Goal: Entertainment & Leisure: Browse casually

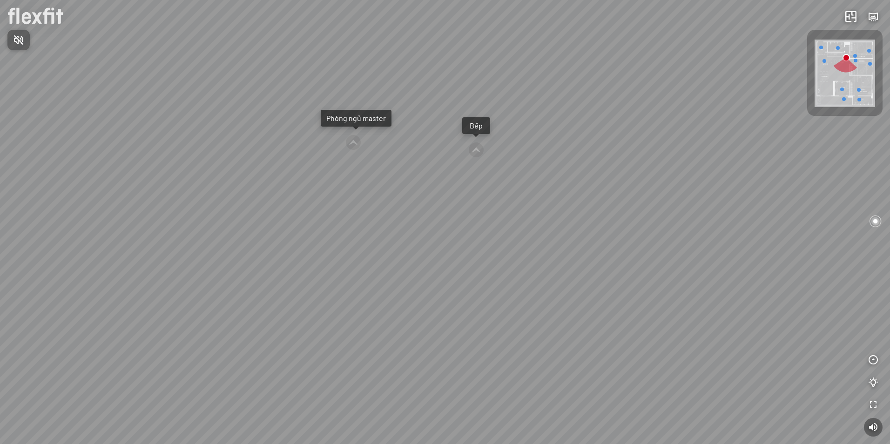
click at [479, 149] on div at bounding box center [445, 222] width 890 height 444
click at [476, 147] on div at bounding box center [476, 150] width 16 height 16
drag, startPoint x: 461, startPoint y: 322, endPoint x: 576, endPoint y: 177, distance: 184.2
click at [594, 146] on div at bounding box center [445, 222] width 890 height 444
drag, startPoint x: 504, startPoint y: 248, endPoint x: 400, endPoint y: 306, distance: 118.8
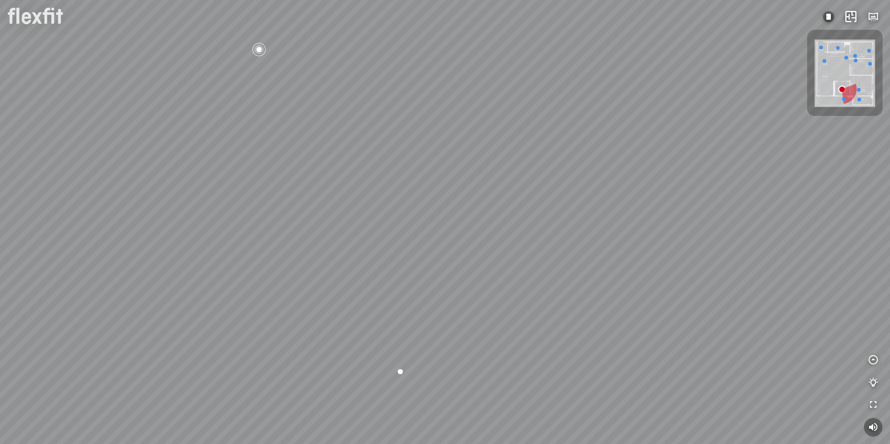
click at [400, 306] on div at bounding box center [445, 222] width 890 height 444
drag, startPoint x: 522, startPoint y: 301, endPoint x: 312, endPoint y: 316, distance: 210.0
click at [312, 316] on div at bounding box center [445, 222] width 890 height 444
drag, startPoint x: 452, startPoint y: 297, endPoint x: 390, endPoint y: 297, distance: 62.8
click at [390, 297] on div at bounding box center [445, 222] width 890 height 444
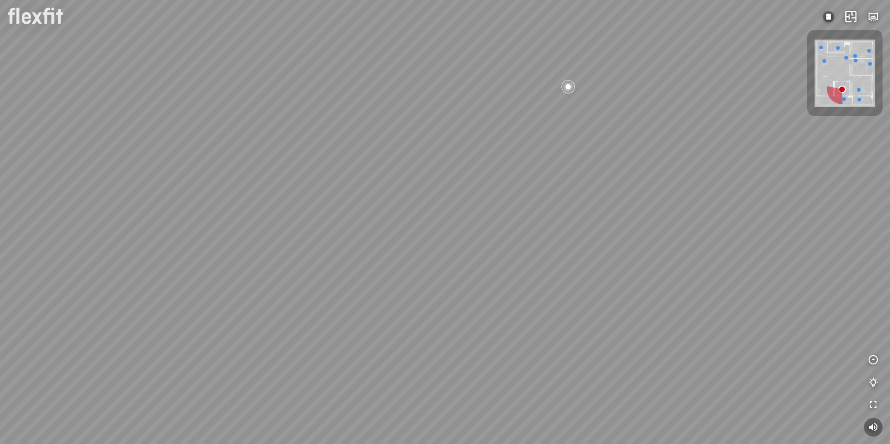
drag, startPoint x: 606, startPoint y: 302, endPoint x: 586, endPoint y: 309, distance: 21.8
click at [569, 310] on div at bounding box center [445, 222] width 890 height 444
drag, startPoint x: 606, startPoint y: 296, endPoint x: 483, endPoint y: 293, distance: 123.8
click at [480, 288] on div at bounding box center [445, 222] width 890 height 444
drag, startPoint x: 650, startPoint y: 298, endPoint x: 611, endPoint y: 380, distance: 90.8
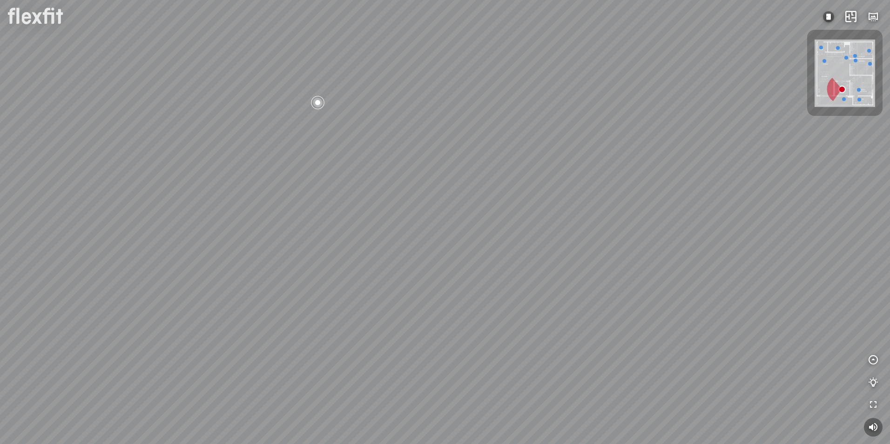
click at [598, 385] on div at bounding box center [445, 222] width 890 height 444
drag, startPoint x: 630, startPoint y: 303, endPoint x: 622, endPoint y: 442, distance: 139.9
click at [621, 444] on html "INFO: krpano 1.20.8 (build [DATE]) INFO: HTML5/Desktop - Microsoft Edge 139.0 -…" at bounding box center [445, 222] width 890 height 444
drag, startPoint x: 676, startPoint y: 353, endPoint x: 276, endPoint y: 257, distance: 411.3
click at [270, 255] on div at bounding box center [445, 222] width 890 height 444
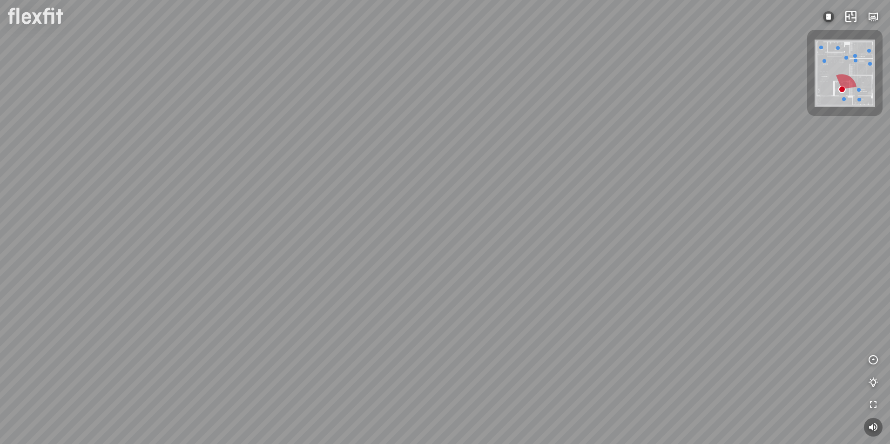
drag, startPoint x: 414, startPoint y: 229, endPoint x: 235, endPoint y: 158, distance: 192.1
click at [235, 158] on div at bounding box center [445, 222] width 890 height 444
click at [417, 400] on div at bounding box center [445, 222] width 890 height 444
drag, startPoint x: 337, startPoint y: 333, endPoint x: 361, endPoint y: 379, distance: 52.1
click at [361, 379] on div "Bếp WC Phòng ngủ master Phòng ngủ nhỏ 2 Phòng ngủ nhỏ 1" at bounding box center [445, 222] width 890 height 444
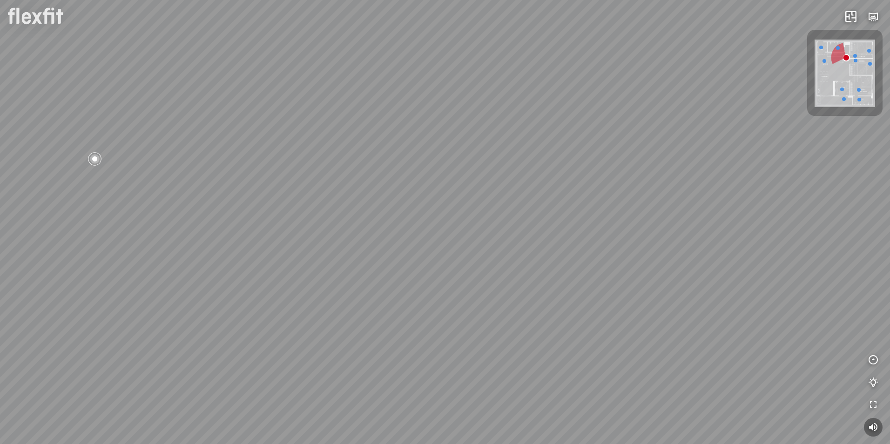
drag, startPoint x: 421, startPoint y: 353, endPoint x: 244, endPoint y: 361, distance: 177.1
click at [244, 361] on div "Bếp WC Phòng ngủ master Phòng ngủ nhỏ 2 Phòng ngủ nhỏ 1" at bounding box center [445, 222] width 890 height 444
drag, startPoint x: 475, startPoint y: 353, endPoint x: 376, endPoint y: 342, distance: 99.8
click at [376, 342] on div "Bếp WC Phòng ngủ master Phòng ngủ nhỏ 2 Phòng ngủ nhỏ 1" at bounding box center [445, 222] width 890 height 444
drag, startPoint x: 488, startPoint y: 372, endPoint x: 374, endPoint y: 382, distance: 114.0
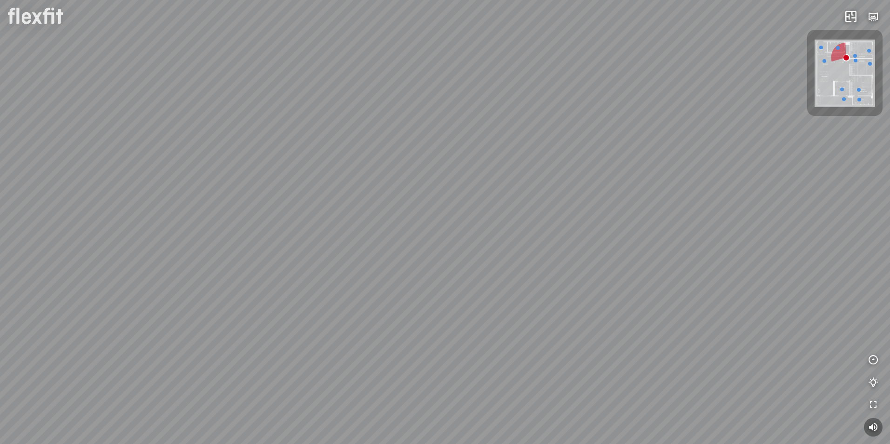
click at [374, 377] on div "Bếp WC Phòng ngủ master Phòng ngủ nhỏ 2 Phòng ngủ nhỏ 1" at bounding box center [445, 222] width 890 height 444
drag, startPoint x: 379, startPoint y: 328, endPoint x: 386, endPoint y: 365, distance: 37.4
click at [389, 400] on div "Bếp WC Phòng ngủ master Phòng ngủ nhỏ 2 Phòng ngủ nhỏ 1" at bounding box center [445, 222] width 890 height 444
drag, startPoint x: 476, startPoint y: 302, endPoint x: 368, endPoint y: 355, distance: 119.7
click at [361, 356] on div "Bếp WC Phòng ngủ master Phòng ngủ nhỏ 2 Phòng ngủ nhỏ 1" at bounding box center [445, 222] width 890 height 444
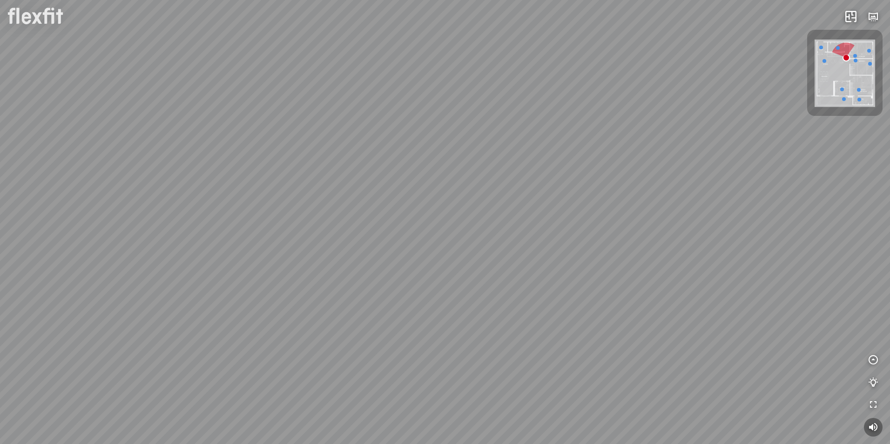
drag, startPoint x: 546, startPoint y: 306, endPoint x: 334, endPoint y: 293, distance: 211.7
click at [334, 294] on div "Bếp WC Phòng ngủ master Phòng ngủ nhỏ 2 Phòng ngủ nhỏ 1" at bounding box center [445, 222] width 890 height 444
drag, startPoint x: 436, startPoint y: 336, endPoint x: 391, endPoint y: 188, distance: 154.0
click at [393, 186] on div "Bếp WC Phòng ngủ master Phòng ngủ nhỏ 2 Phòng ngủ nhỏ 1" at bounding box center [445, 222] width 890 height 444
click at [428, 223] on div at bounding box center [433, 228] width 27 height 27
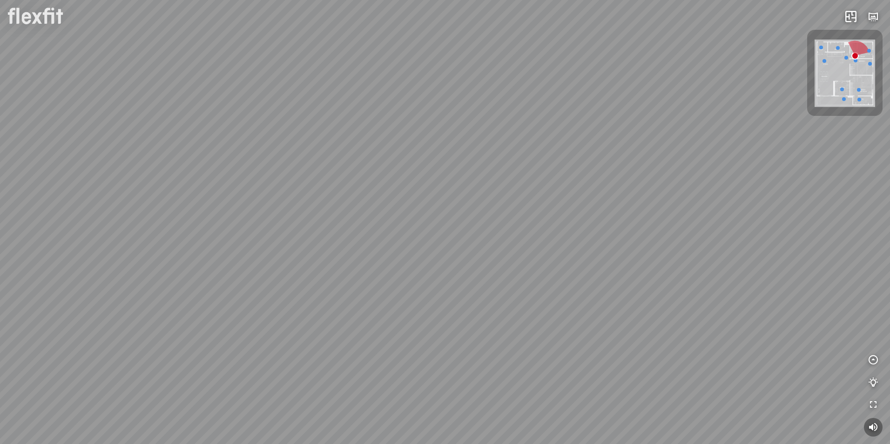
drag, startPoint x: 433, startPoint y: 305, endPoint x: 786, endPoint y: 239, distance: 358.4
click at [781, 239] on div at bounding box center [445, 222] width 890 height 444
drag, startPoint x: 551, startPoint y: 270, endPoint x: 322, endPoint y: 129, distance: 269.3
click at [322, 129] on div at bounding box center [445, 222] width 890 height 444
drag, startPoint x: 534, startPoint y: 215, endPoint x: 539, endPoint y: 311, distance: 96.4
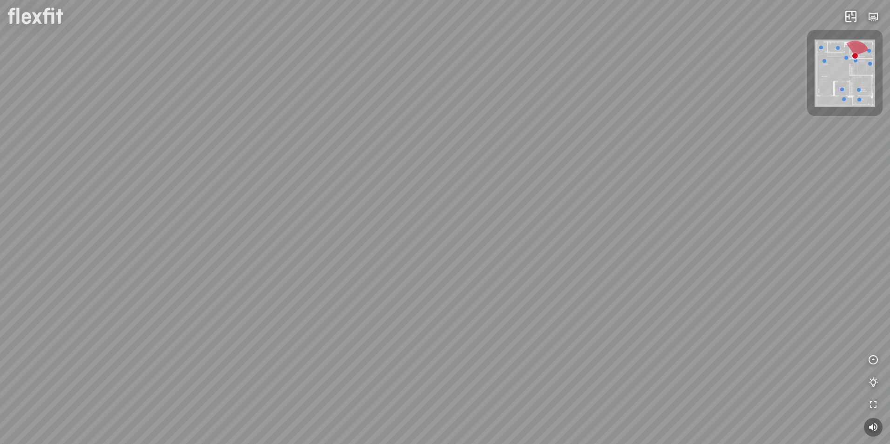
click at [540, 311] on div at bounding box center [445, 222] width 890 height 444
drag, startPoint x: 529, startPoint y: 317, endPoint x: 224, endPoint y: 364, distance: 308.4
click at [236, 353] on div at bounding box center [445, 222] width 890 height 444
drag, startPoint x: 387, startPoint y: 384, endPoint x: 424, endPoint y: 468, distance: 91.9
click at [424, 444] on html "INFO: krpano 1.20.8 (build [DATE]) INFO: HTML5/Desktop - Microsoft Edge 139.0 -…" at bounding box center [445, 222] width 890 height 444
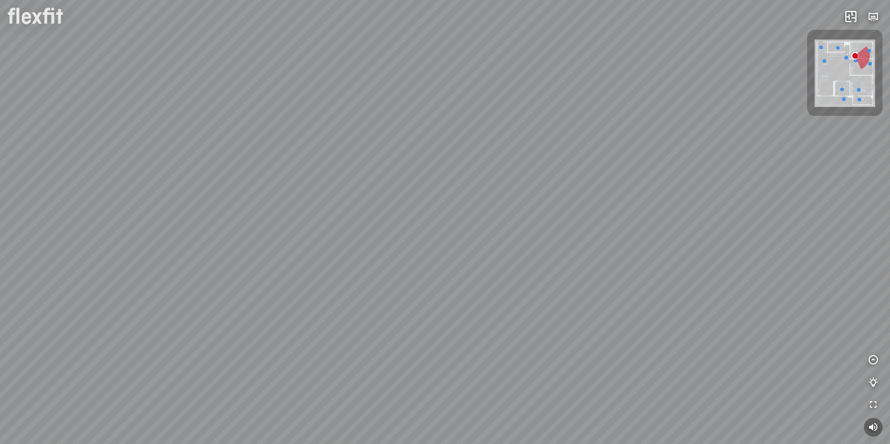
drag, startPoint x: 329, startPoint y: 271, endPoint x: 196, endPoint y: 203, distance: 148.6
click at [178, 165] on div at bounding box center [445, 222] width 890 height 444
click at [431, 346] on div at bounding box center [445, 222] width 890 height 444
drag, startPoint x: 535, startPoint y: 305, endPoint x: 843, endPoint y: 356, distance: 311.8
click at [843, 356] on div at bounding box center [445, 222] width 890 height 444
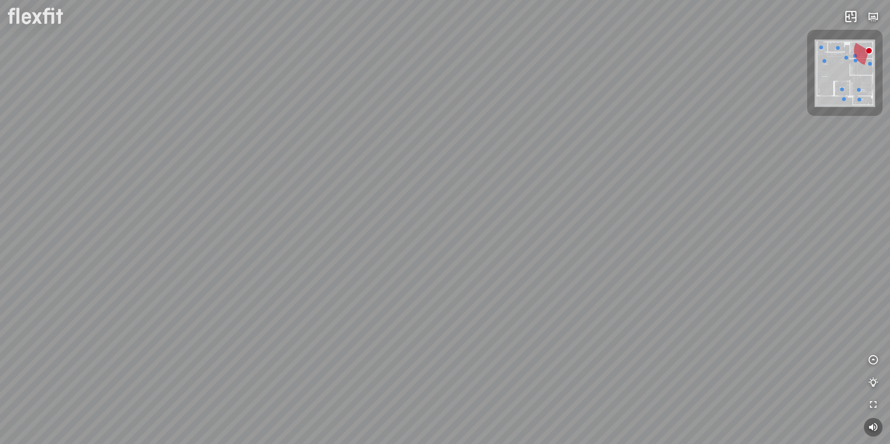
click at [637, 325] on div at bounding box center [445, 222] width 890 height 444
click at [533, 233] on div at bounding box center [445, 222] width 890 height 444
drag, startPoint x: 285, startPoint y: 321, endPoint x: 592, endPoint y: 266, distance: 311.5
click at [592, 266] on div "Bếp WC Phòng ngủ master Phòng ngủ nhỏ 2 Phòng ngủ nhỏ 1" at bounding box center [445, 222] width 890 height 444
drag, startPoint x: 470, startPoint y: 315, endPoint x: 568, endPoint y: 357, distance: 106.3
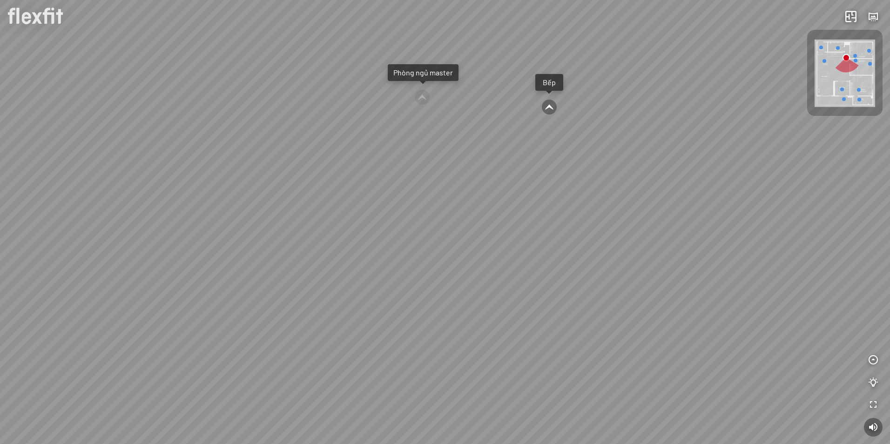
click at [568, 357] on div "Bếp WC Phòng ngủ master Phòng ngủ nhỏ 2 Phòng ngủ nhỏ 1" at bounding box center [445, 222] width 890 height 444
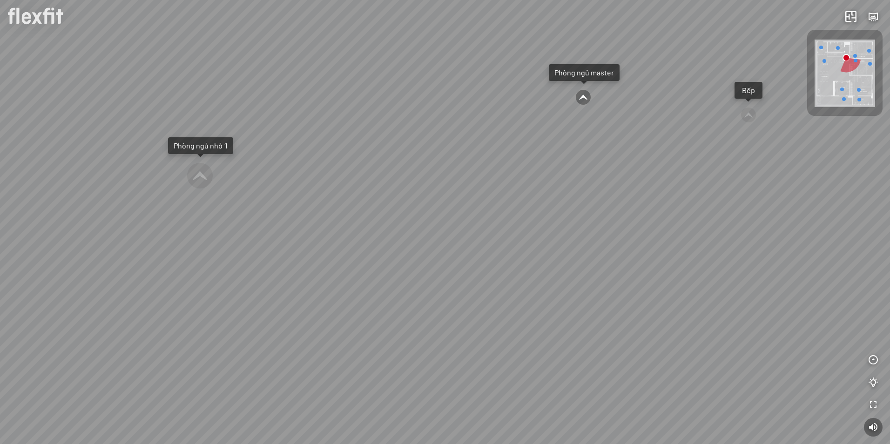
drag, startPoint x: 514, startPoint y: 293, endPoint x: 542, endPoint y: 293, distance: 28.4
click at [542, 293] on div "Bếp WC Phòng ngủ master Phòng ngủ nhỏ 2 Phòng ngủ nhỏ 1" at bounding box center [445, 222] width 890 height 444
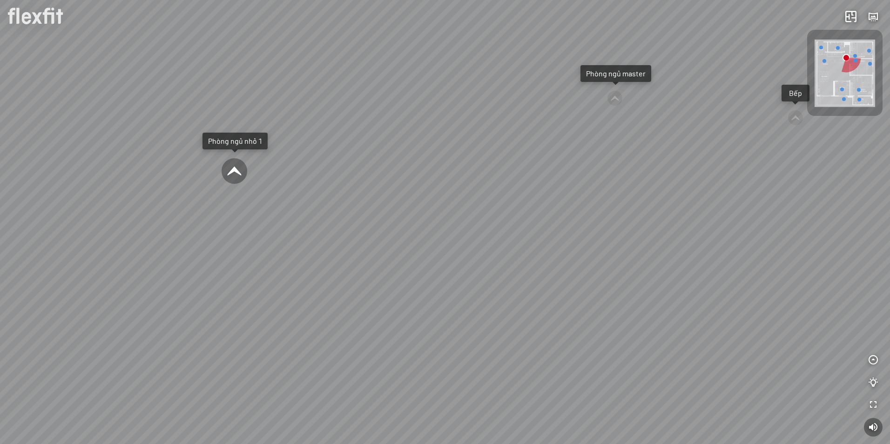
click at [241, 168] on div at bounding box center [234, 171] width 27 height 27
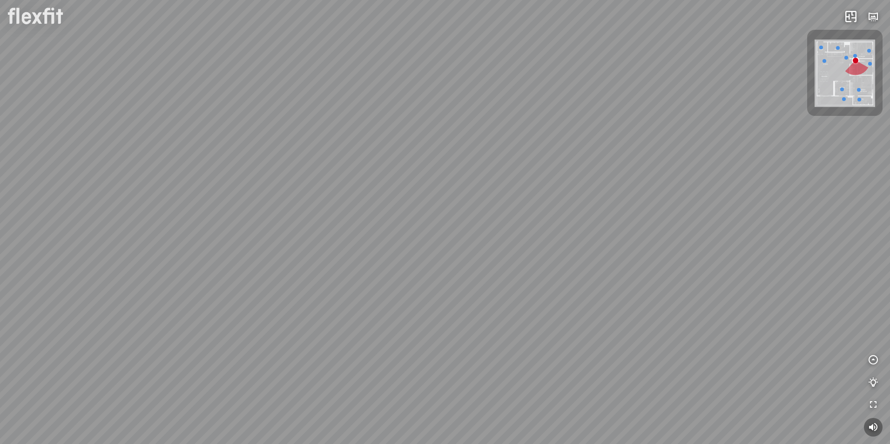
drag, startPoint x: 485, startPoint y: 307, endPoint x: 311, endPoint y: 261, distance: 179.7
click at [288, 249] on div "Phòng khách" at bounding box center [445, 222] width 890 height 444
drag, startPoint x: 397, startPoint y: 289, endPoint x: 137, endPoint y: 349, distance: 266.5
click at [137, 349] on div "Phòng khách" at bounding box center [445, 222] width 890 height 444
drag
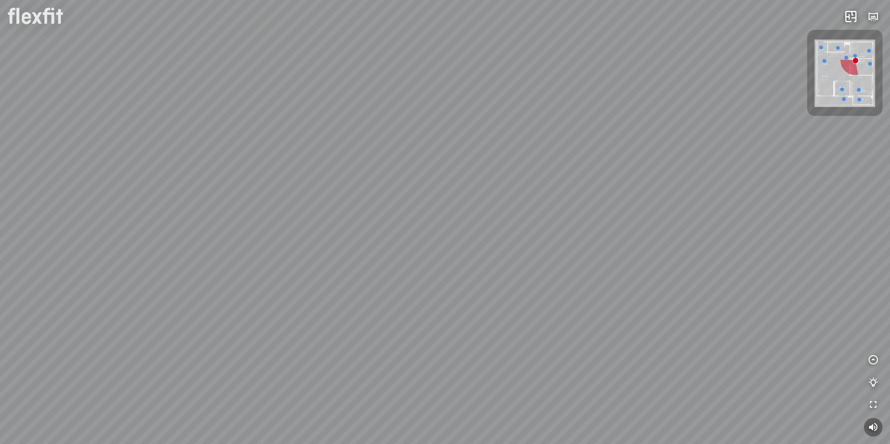
click at [222, 299] on div "Phòng khách" at bounding box center [445, 222] width 890 height 444
click at [307, 314] on div "Phòng khách" at bounding box center [445, 222] width 890 height 444
click at [539, 444] on html "Phòng khách INFO: krpano 1.20.8 (build [DATE]) INFO: HTML5/Desktop - Microsoft …" at bounding box center [445, 222] width 890 height 444
click at [724, 398] on div "Phòng khách" at bounding box center [445, 222] width 890 height 444
click at [768, 369] on div "Phòng khách" at bounding box center [445, 222] width 890 height 444
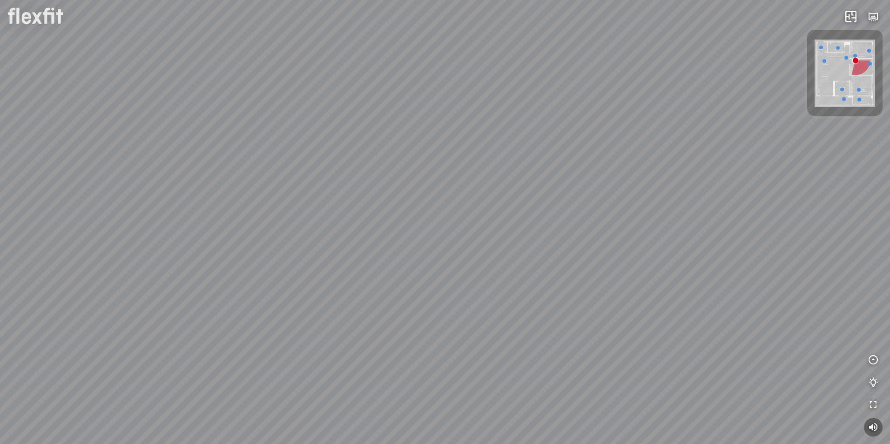
click at [647, 335] on div "Phòng khách" at bounding box center [445, 222] width 890 height 444
click at [669, 336] on div "Phòng khách" at bounding box center [445, 222] width 890 height 444
click at [424, 174] on div "Phòng khách" at bounding box center [445, 222] width 890 height 444
click at [360, 207] on div "Phòng khách" at bounding box center [445, 222] width 890 height 444
click at [334, 213] on div "Phòng khách" at bounding box center [445, 222] width 890 height 444
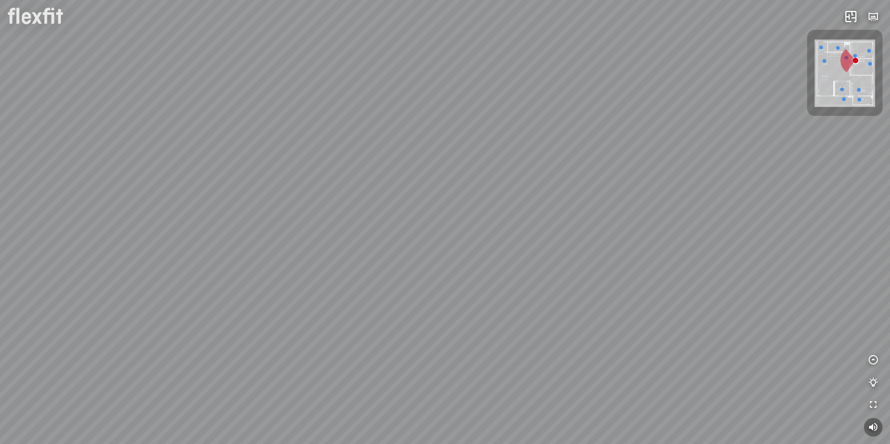
click at [350, 246] on div "Phòng khách" at bounding box center [445, 222] width 890 height 444
click at [551, 330] on div "Phòng khách" at bounding box center [445, 222] width 890 height 444
click at [493, 191] on div "Phòng khách" at bounding box center [445, 222] width 890 height 444
click at [501, 224] on div at bounding box center [504, 226] width 28 height 27
click at [479, 242] on div "Bếp WC Phòng ngủ master Phòng ngủ nhỏ 2 Phòng ngủ nhỏ 1" at bounding box center [445, 222] width 890 height 444
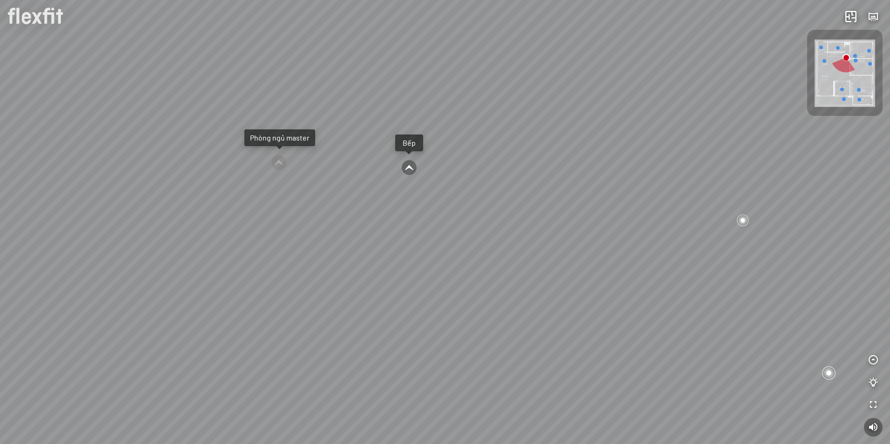
click at [406, 267] on div "Bếp WC Phòng ngủ master Phòng ngủ nhỏ 2 Phòng ngủ nhỏ 1" at bounding box center [445, 222] width 890 height 444
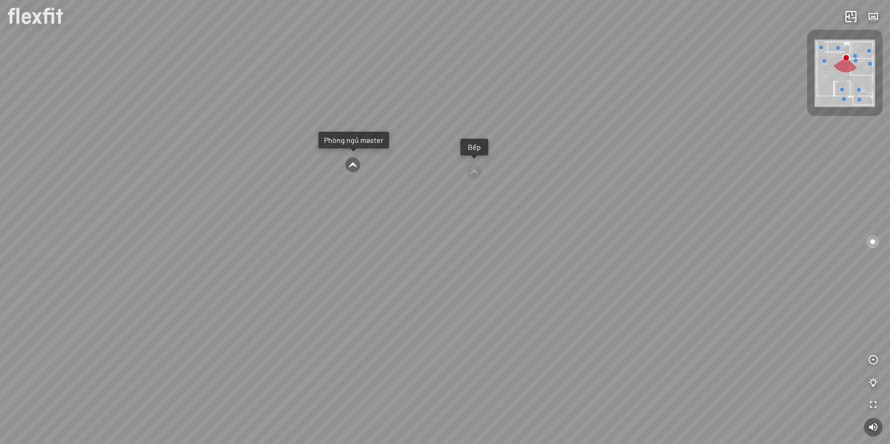
click at [356, 160] on div at bounding box center [353, 165] width 16 height 16
click at [605, 274] on div at bounding box center [445, 222] width 890 height 444
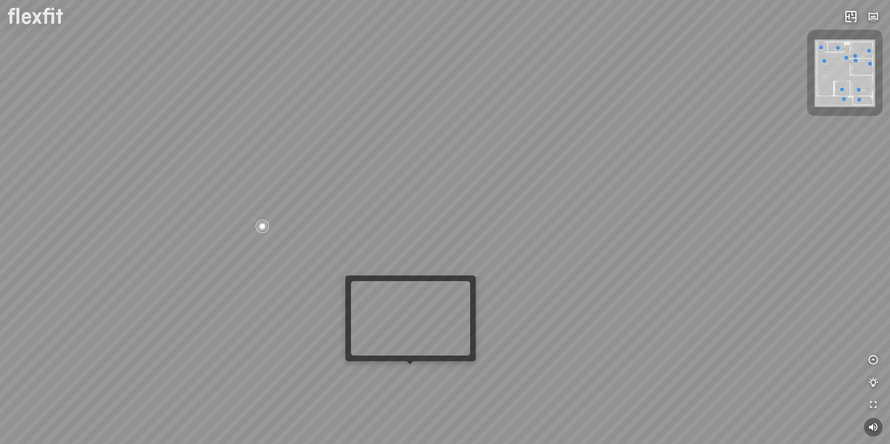
click at [411, 371] on div at bounding box center [445, 222] width 890 height 444
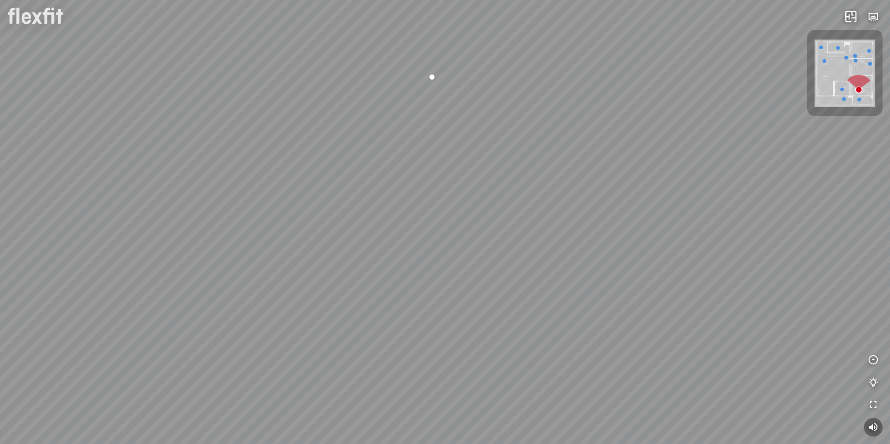
click at [492, 283] on div "Phòng khách Phòng tắm master" at bounding box center [445, 222] width 890 height 444
click at [536, 369] on div "Phòng khách Phòng tắm master" at bounding box center [445, 222] width 890 height 444
click at [470, 312] on div "Phòng khách Phòng tắm master" at bounding box center [445, 222] width 890 height 444
click at [575, 327] on div "Phòng khách Phòng tắm master" at bounding box center [445, 222] width 890 height 444
click at [350, 339] on div "Phòng khách Phòng tắm master" at bounding box center [445, 222] width 890 height 444
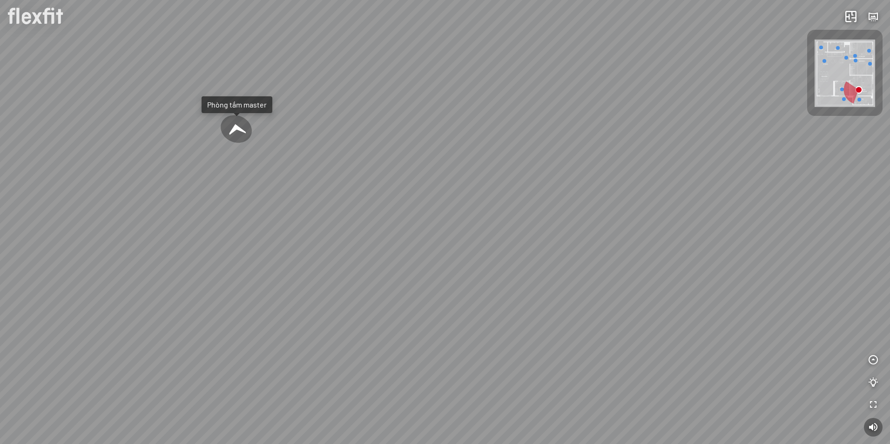
click at [475, 235] on div "Phòng khách Phòng tắm master" at bounding box center [445, 222] width 890 height 444
click at [270, 236] on div "Phòng khách Phòng tắm master" at bounding box center [445, 222] width 890 height 444
click at [458, 380] on div "Phòng khách Phòng tắm master" at bounding box center [445, 222] width 890 height 444
click at [403, 364] on div "Phòng khách Phòng tắm master" at bounding box center [445, 222] width 890 height 444
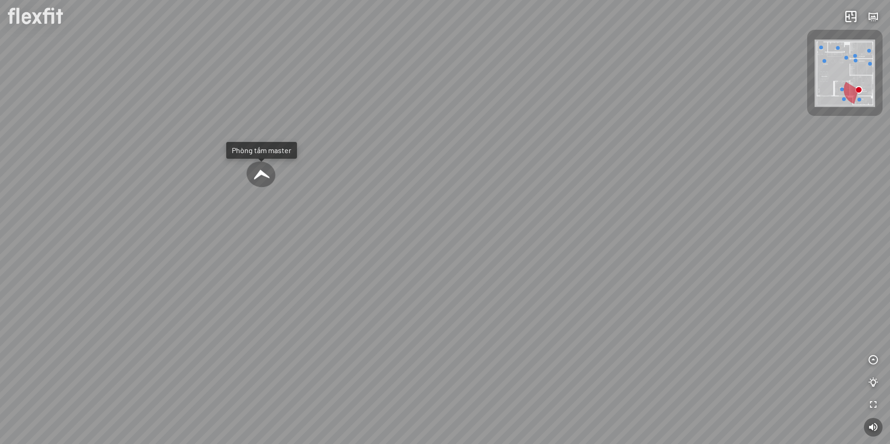
click at [303, 385] on div "Phòng khách Phòng tắm master" at bounding box center [445, 222] width 890 height 444
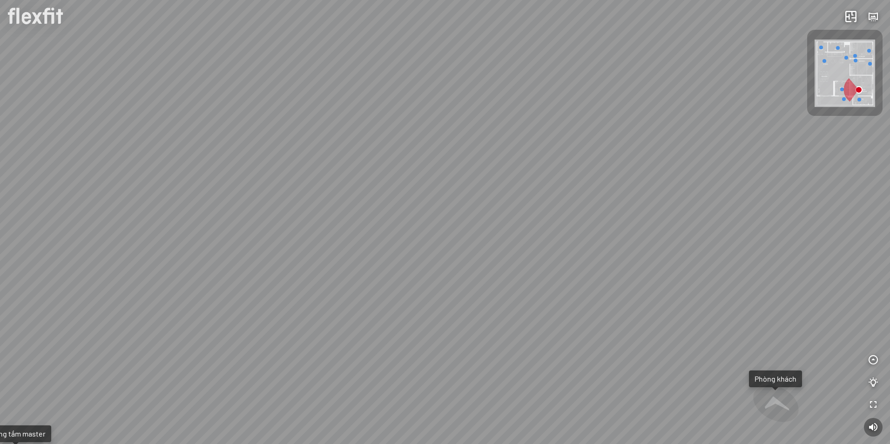
click at [59, 359] on div "Phòng khách Phòng tắm master" at bounding box center [445, 222] width 890 height 444
click at [666, 406] on div "Phòng khách Phòng tắm master" at bounding box center [445, 222] width 890 height 444
click at [641, 268] on div "Phòng khách Phòng tắm master" at bounding box center [445, 222] width 890 height 444
click at [339, 251] on div "Phòng khách Phòng tắm master" at bounding box center [445, 222] width 890 height 444
click at [217, 230] on div "Phòng khách Phòng tắm master" at bounding box center [445, 222] width 890 height 444
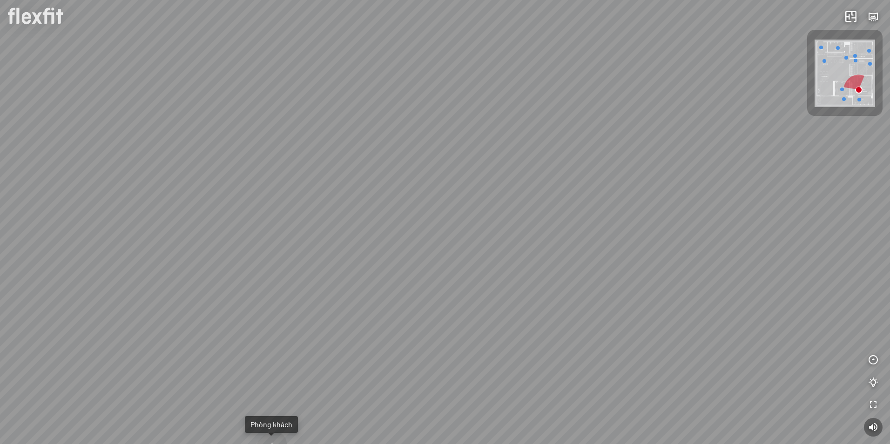
click at [274, 259] on div "Phòng khách Phòng tắm master" at bounding box center [445, 222] width 890 height 444
click at [244, 268] on div "Phòng khách Phòng tắm master" at bounding box center [445, 222] width 890 height 444
click at [367, 19] on div "Phòng khách Phòng tắm master" at bounding box center [445, 222] width 890 height 444
click at [234, 136] on div "Phòng khách Phòng tắm master" at bounding box center [445, 222] width 890 height 444
click at [710, 174] on div "Phòng khách Phòng tắm master" at bounding box center [445, 222] width 890 height 444
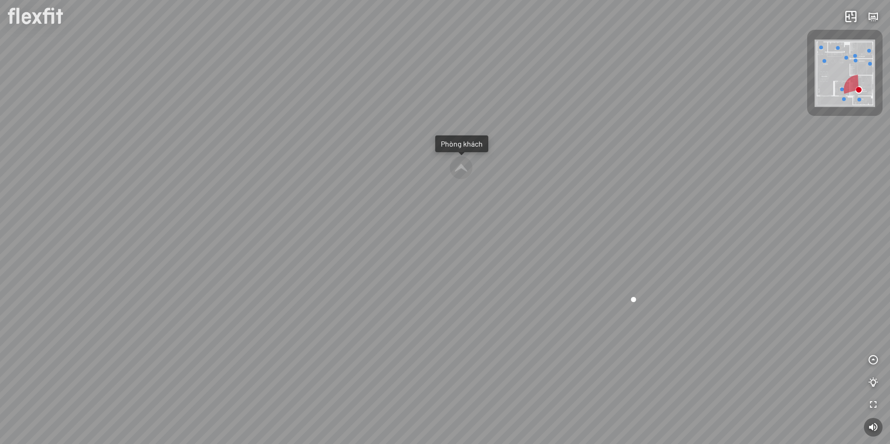
click at [420, 345] on div "Phòng khách Phòng tắm master" at bounding box center [445, 222] width 890 height 444
click at [459, 168] on div at bounding box center [460, 172] width 24 height 24
click at [295, 384] on div "Bếp WC Phòng ngủ master Phòng ngủ nhỏ 2 Phòng ngủ nhỏ 1" at bounding box center [445, 222] width 890 height 444
click at [404, 267] on div at bounding box center [408, 268] width 14 height 14
click at [769, 318] on div "Bếp WC Phòng ngủ master Phòng ngủ nhỏ 2 Phòng ngủ nhỏ 1" at bounding box center [445, 222] width 890 height 444
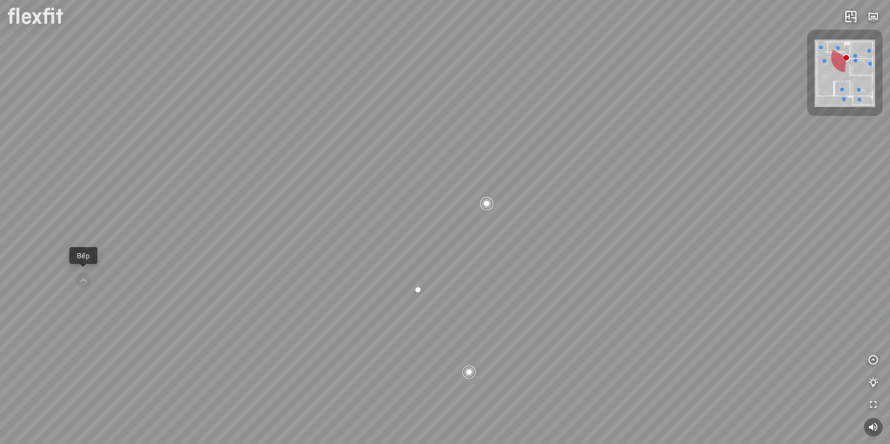
click at [496, 265] on div "Bếp WC Phòng ngủ master Phòng ngủ nhỏ 2 Phòng ngủ nhỏ 1" at bounding box center [445, 222] width 890 height 444
click at [541, 281] on div "Bếp WC Phòng ngủ master Phòng ngủ nhỏ 2 Phòng ngủ nhỏ 1" at bounding box center [445, 222] width 890 height 444
click at [464, 294] on div "Bếp WC Phòng ngủ master Phòng ngủ nhỏ 2 Phòng ngủ nhỏ 1" at bounding box center [445, 222] width 890 height 444
